Goal: Transaction & Acquisition: Purchase product/service

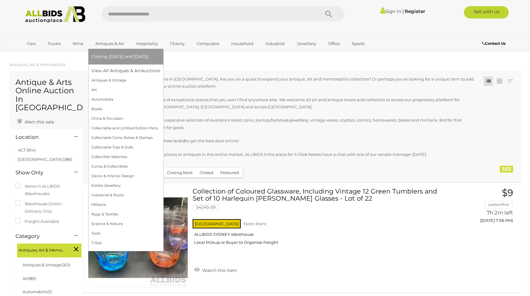
click at [114, 57] on span "Closing [DATE] and [DATE]" at bounding box center [119, 57] width 57 height 6
click at [113, 73] on link "View All Antiques & Art Auctions" at bounding box center [127, 71] width 73 height 10
click at [116, 157] on link "Collectible Watches" at bounding box center [125, 157] width 69 height 10
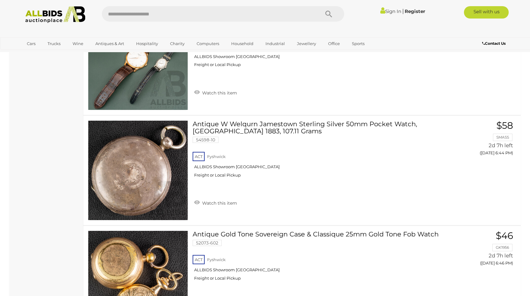
scroll to position [755, 0]
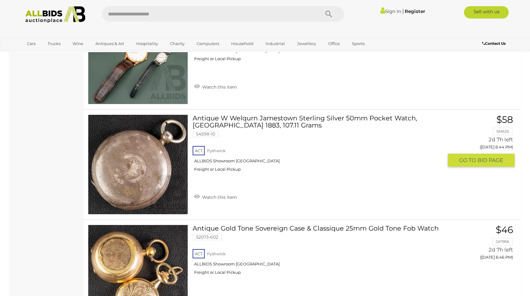
click at [138, 160] on link at bounding box center [138, 165] width 100 height 100
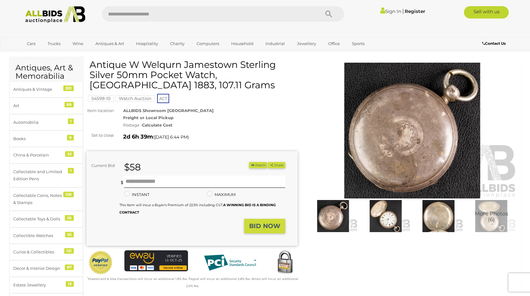
scroll to position [17, 0]
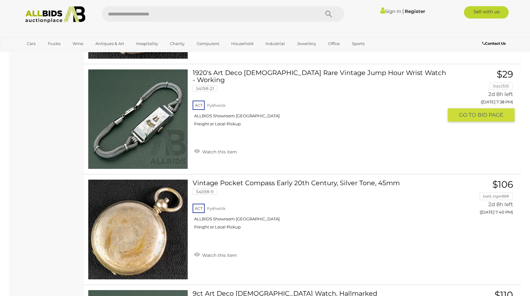
scroll to position [3673, 0]
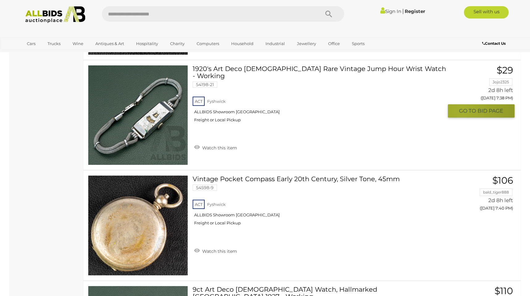
click at [462, 111] on span "GO TO" at bounding box center [468, 110] width 19 height 7
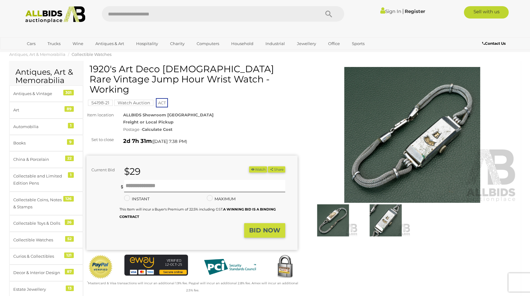
scroll to position [2, 0]
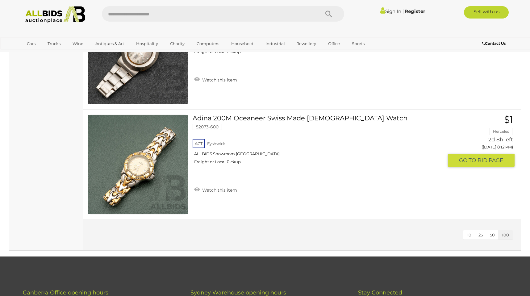
scroll to position [5608, 0]
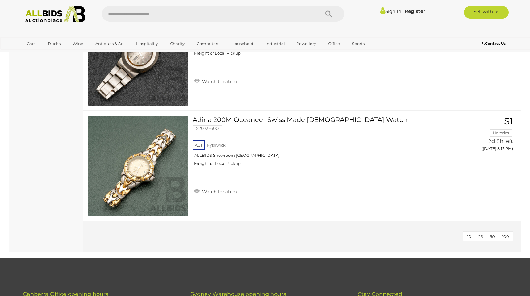
click at [507, 237] on span "100" at bounding box center [505, 236] width 7 height 5
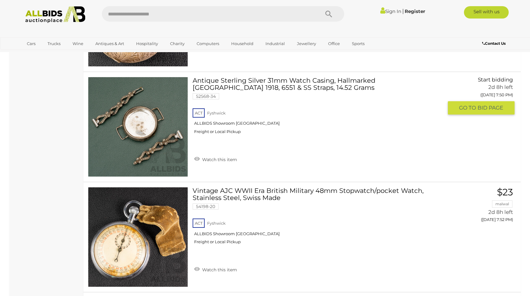
scroll to position [4239, 0]
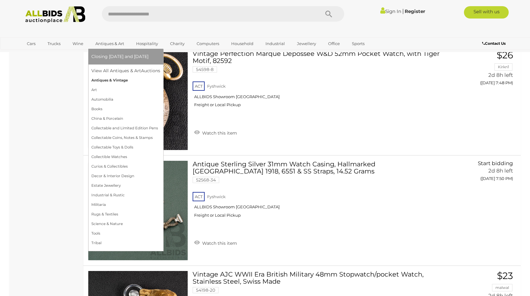
click at [118, 80] on link "Antiques & Vintage" at bounding box center [125, 81] width 69 height 10
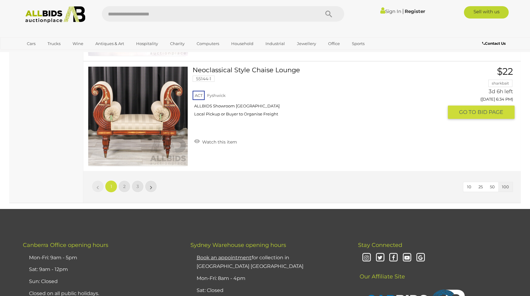
scroll to position [10990, 0]
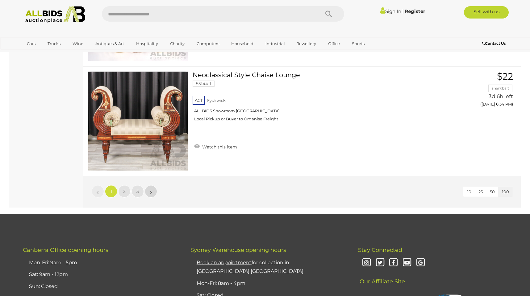
click at [153, 191] on link "»" at bounding box center [151, 191] width 12 height 12
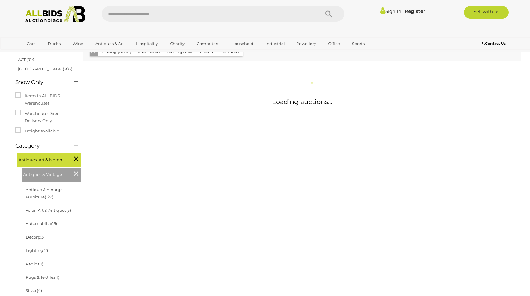
scroll to position [75, 0]
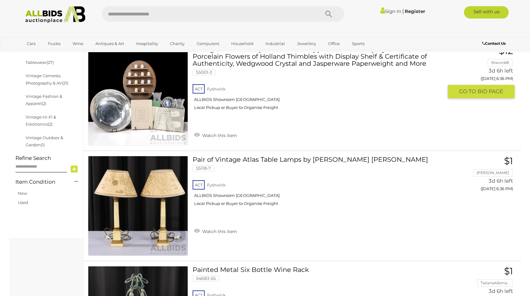
scroll to position [317, 0]
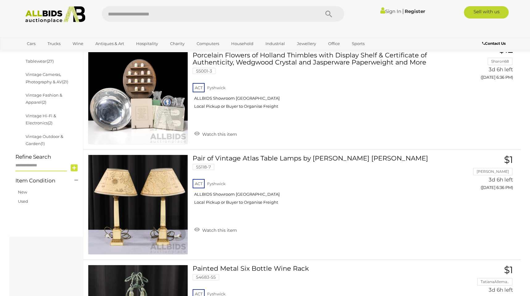
click at [22, 168] on input "text" at bounding box center [41, 166] width 52 height 11
type input "******"
click at [27, 199] on link "Used" at bounding box center [23, 201] width 10 height 5
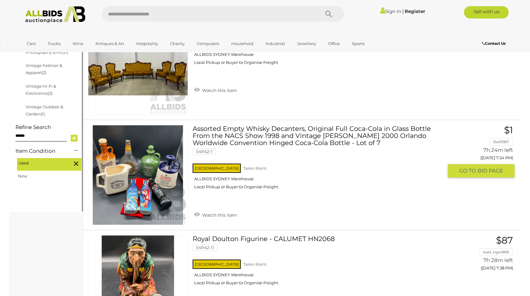
scroll to position [339, 0]
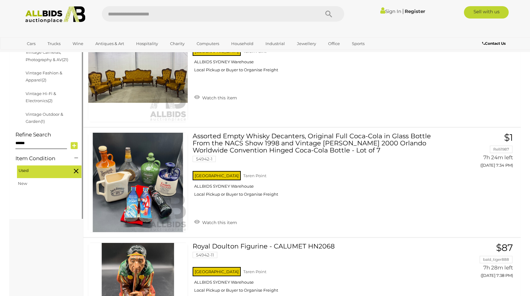
click at [74, 145] on icon at bounding box center [74, 145] width 7 height 9
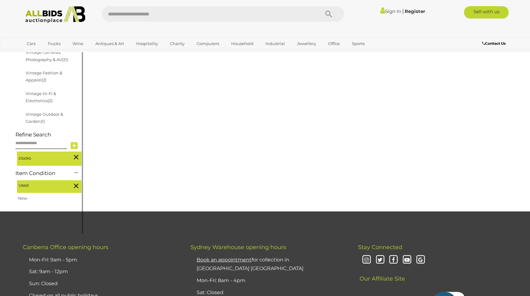
scroll to position [73, 0]
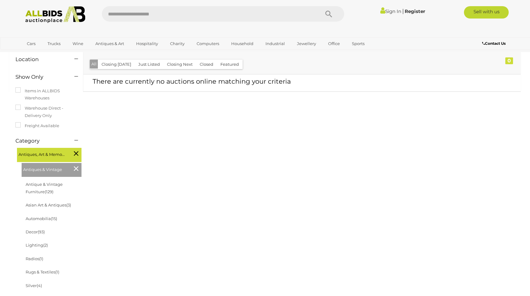
scroll to position [60, 0]
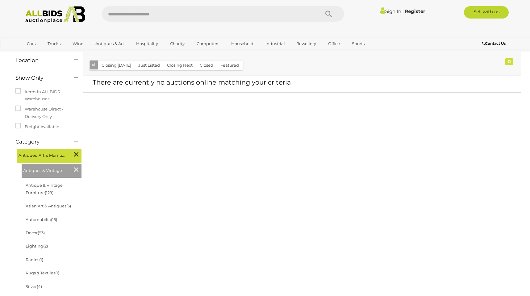
scroll to position [73, 0]
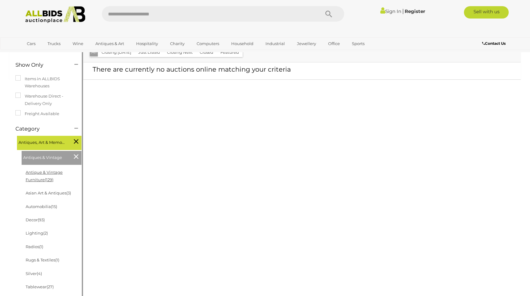
click at [47, 171] on link "Antique & Vintage Furniture (129)" at bounding box center [44, 176] width 37 height 12
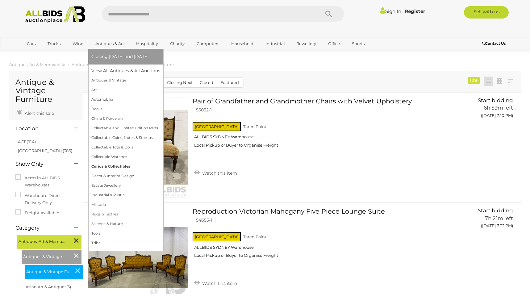
click at [115, 166] on link "Curios & Collectibles" at bounding box center [125, 167] width 69 height 10
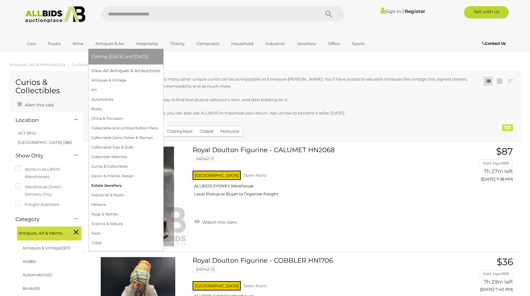
click at [119, 182] on link "Estate Jewellery" at bounding box center [125, 186] width 69 height 10
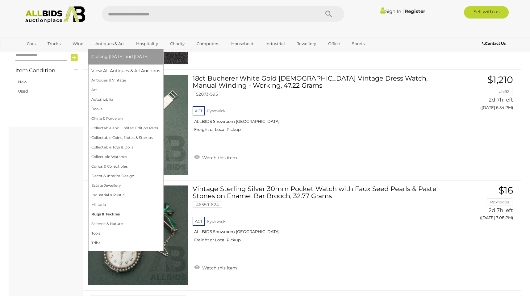
scroll to position [244, 0]
click at [130, 215] on link "Rugs & Textiles" at bounding box center [125, 215] width 69 height 10
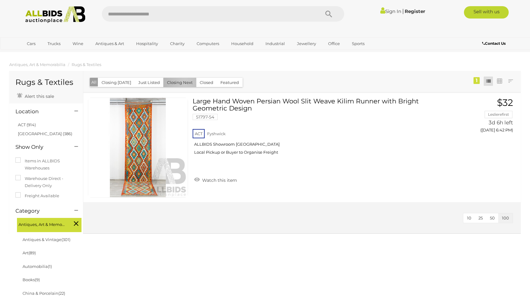
click at [183, 82] on button "Closing Next" at bounding box center [179, 83] width 33 height 10
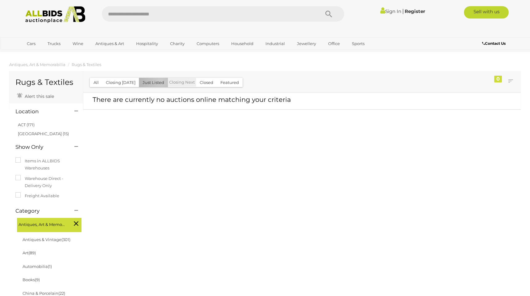
click at [158, 81] on button "Just Listed" at bounding box center [153, 83] width 29 height 10
drag, startPoint x: 326, startPoint y: 40, endPoint x: 245, endPoint y: 3, distance: 89.0
